Goal: Task Accomplishment & Management: Manage account settings

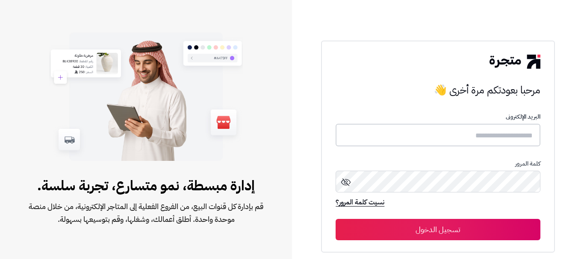
click at [420, 139] on input "text" at bounding box center [438, 135] width 204 height 23
type input "******"
click at [336, 219] on button "تسجيل الدخول" at bounding box center [438, 229] width 204 height 21
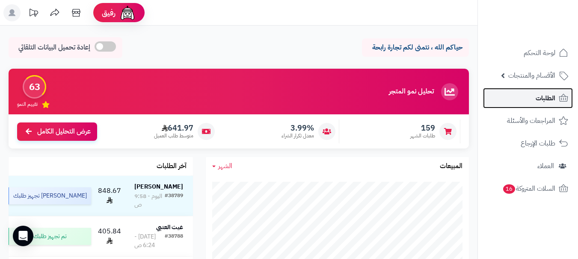
click at [545, 102] on span "الطلبات" at bounding box center [545, 98] width 20 height 12
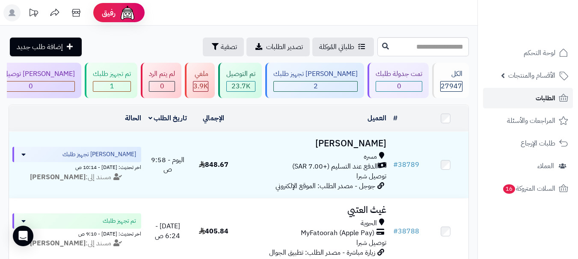
click at [542, 96] on span "الطلبات" at bounding box center [545, 98] width 20 height 12
click at [130, 87] on div "1" at bounding box center [111, 87] width 37 height 10
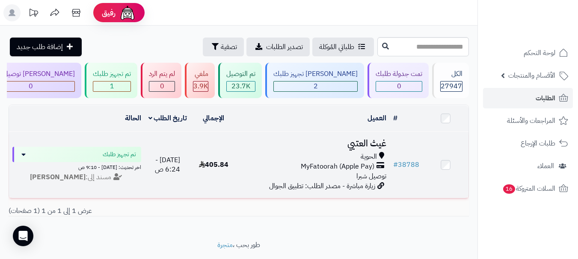
click at [366, 172] on span "MyFatoorah (Apple Pay)" at bounding box center [338, 167] width 74 height 10
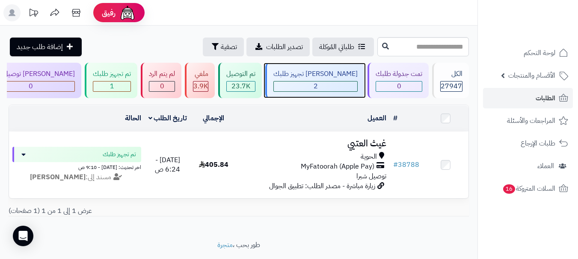
click at [327, 83] on div "2" at bounding box center [315, 87] width 83 height 10
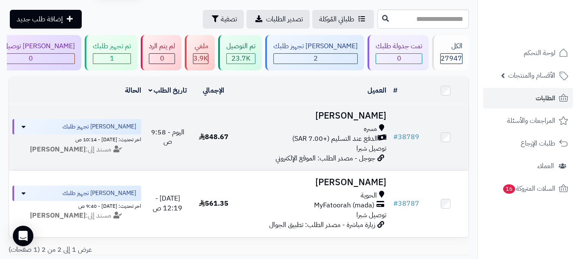
scroll to position [43, 0]
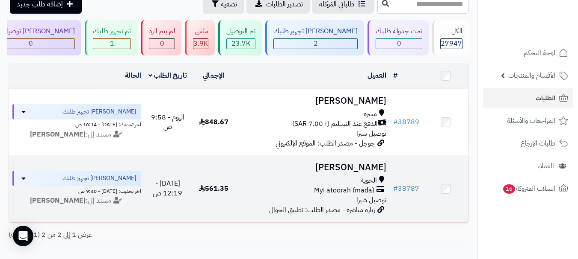
click at [351, 192] on span "MyFatoorah (mada)" at bounding box center [344, 191] width 60 height 10
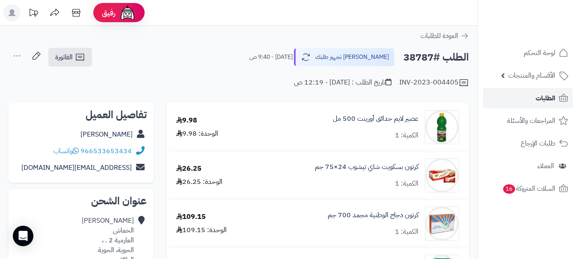
click at [524, 101] on link "الطلبات" at bounding box center [528, 98] width 90 height 21
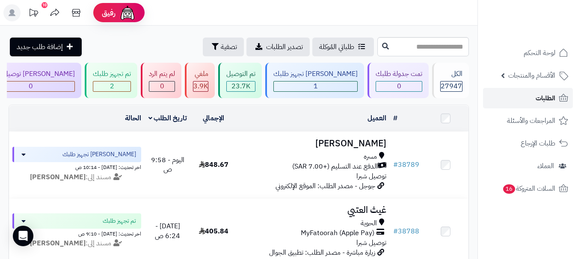
click at [535, 96] on span "الطلبات" at bounding box center [545, 98] width 20 height 12
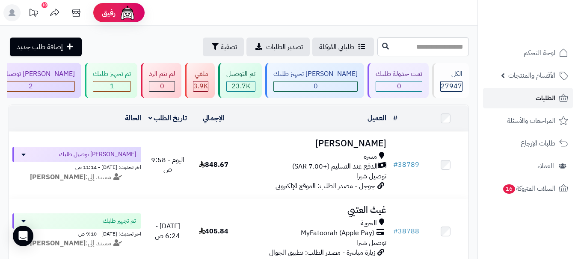
drag, startPoint x: 0, startPoint y: 0, endPoint x: 549, endPoint y: 100, distance: 558.4
click at [549, 100] on span "الطلبات" at bounding box center [545, 98] width 20 height 12
click at [547, 95] on span "الطلبات" at bounding box center [545, 98] width 20 height 12
click at [532, 100] on link "الطلبات" at bounding box center [528, 98] width 90 height 21
click at [545, 100] on span "الطلبات" at bounding box center [545, 98] width 20 height 12
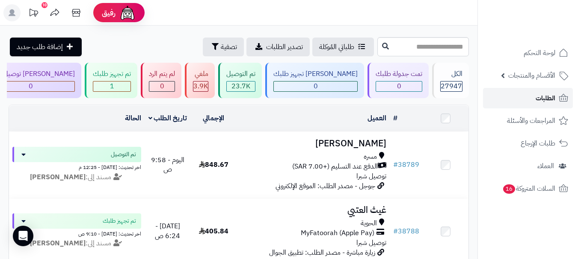
click at [532, 95] on link "الطلبات" at bounding box center [528, 98] width 90 height 21
click at [534, 92] on link "الطلبات" at bounding box center [528, 98] width 90 height 21
click at [114, 85] on span "1" at bounding box center [112, 86] width 4 height 10
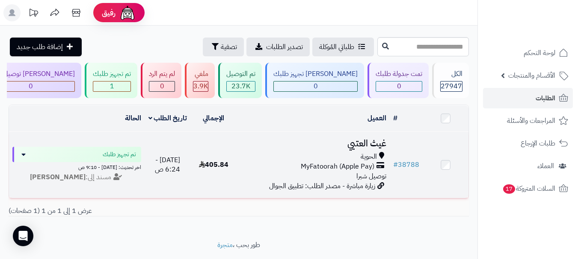
click at [356, 171] on span "MyFatoorah (Apple Pay)" at bounding box center [338, 167] width 74 height 10
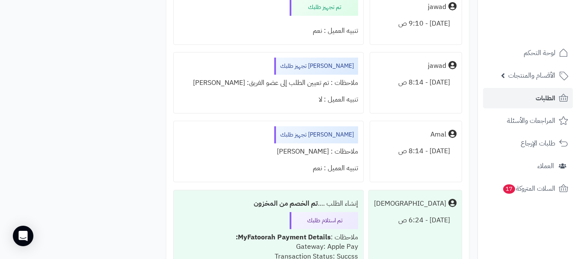
scroll to position [1539, 0]
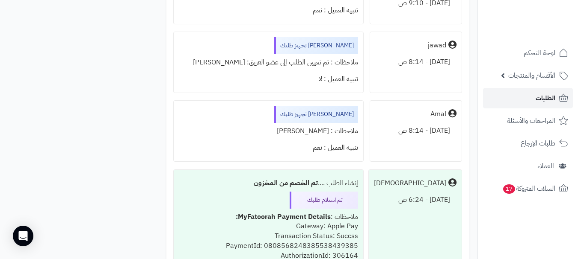
click at [551, 100] on span "الطلبات" at bounding box center [545, 98] width 20 height 12
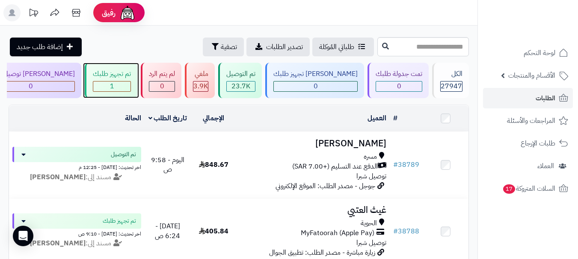
click at [130, 86] on div "1" at bounding box center [111, 87] width 37 height 10
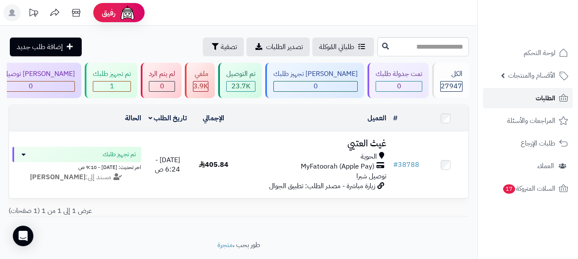
click at [535, 100] on span "الطلبات" at bounding box center [545, 98] width 20 height 12
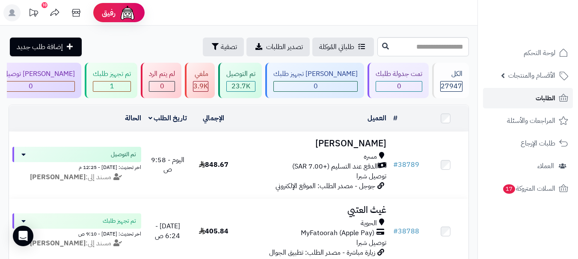
click at [551, 100] on span "الطلبات" at bounding box center [545, 98] width 20 height 12
click at [520, 92] on link "الطلبات" at bounding box center [528, 98] width 90 height 21
click at [549, 97] on span "الطلبات" at bounding box center [545, 98] width 20 height 12
click at [520, 98] on link "الطلبات" at bounding box center [528, 98] width 90 height 21
click at [549, 96] on span "الطلبات" at bounding box center [545, 98] width 20 height 12
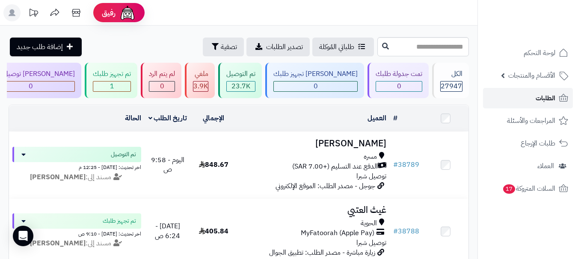
click at [520, 98] on link "الطلبات" at bounding box center [528, 98] width 90 height 21
click at [539, 101] on span "الطلبات" at bounding box center [545, 98] width 20 height 12
